Goal: Communication & Community: Ask a question

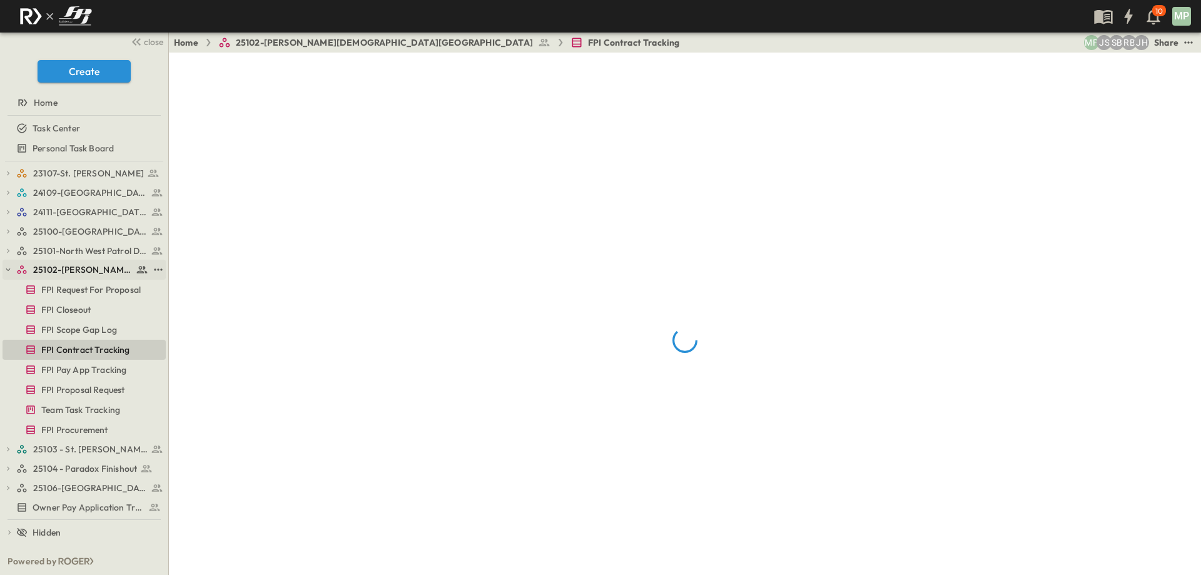
click at [9, 271] on icon "button" at bounding box center [8, 269] width 9 height 9
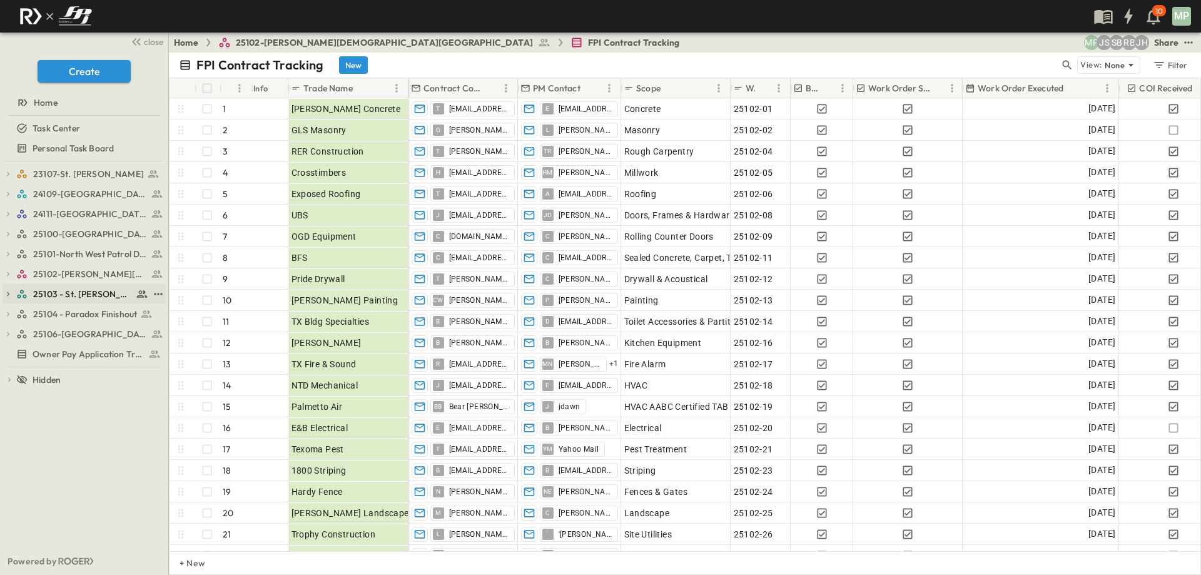
click at [9, 294] on icon "button" at bounding box center [8, 294] width 3 height 4
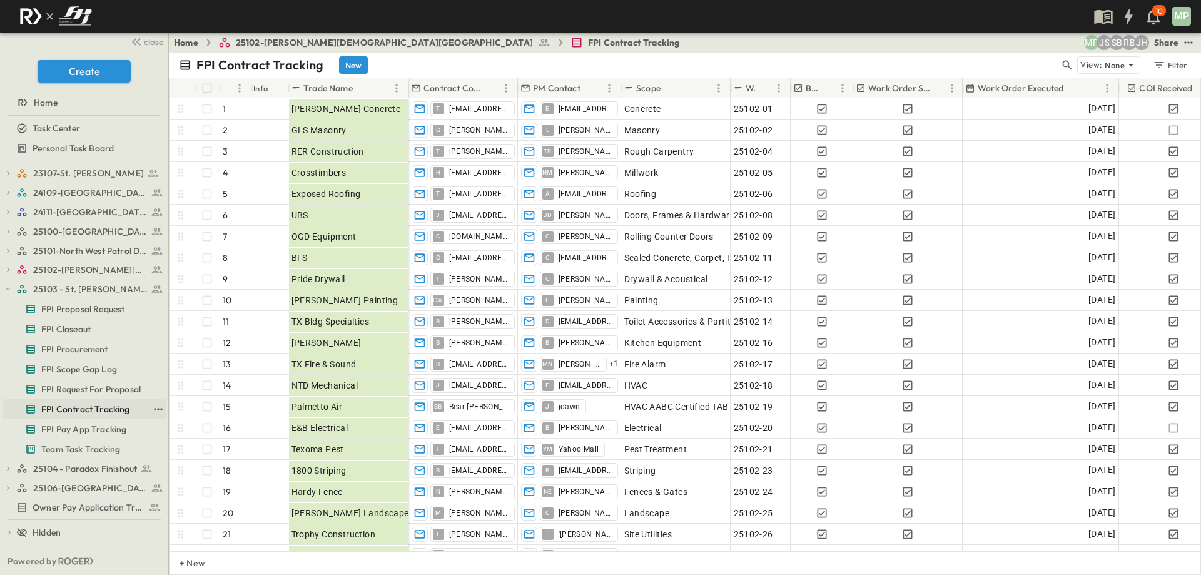
click at [73, 409] on span "FPI Contract Tracking" at bounding box center [85, 409] width 89 height 13
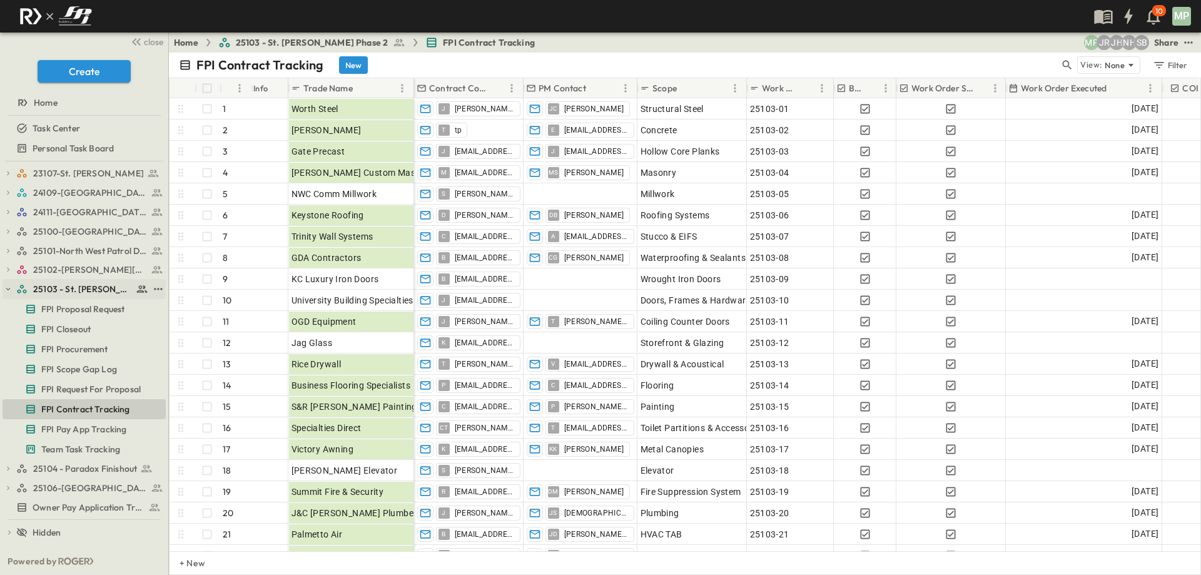
click at [9, 285] on icon "button" at bounding box center [8, 289] width 9 height 9
